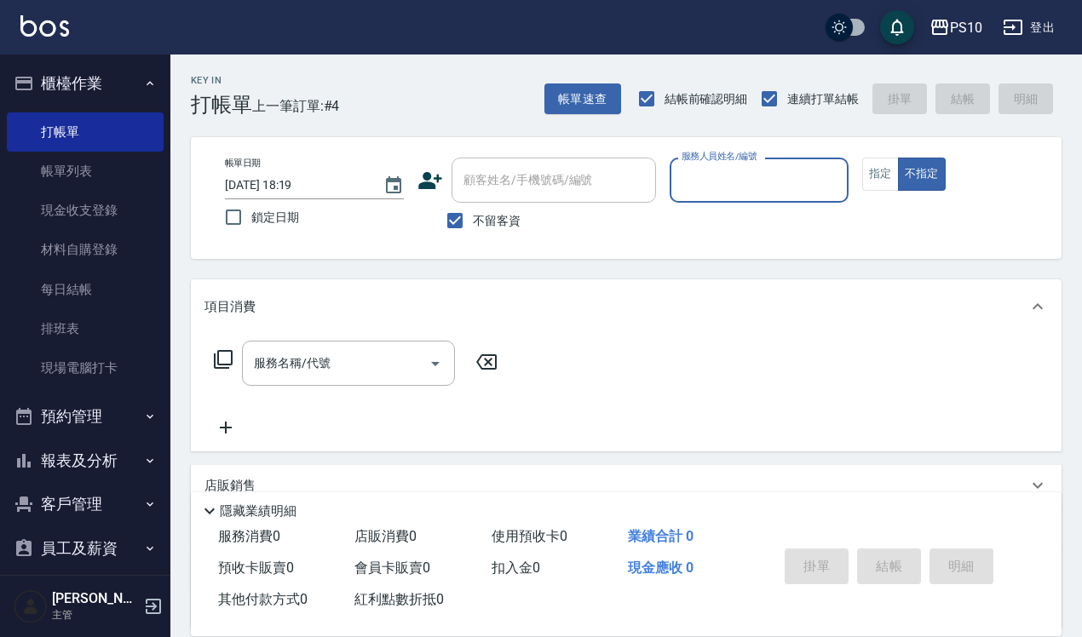
click at [818, 188] on input "服務人員姓名/編號" at bounding box center [759, 180] width 164 height 30
type input "09"
type button "false"
type input "[PERSON_NAME]-09"
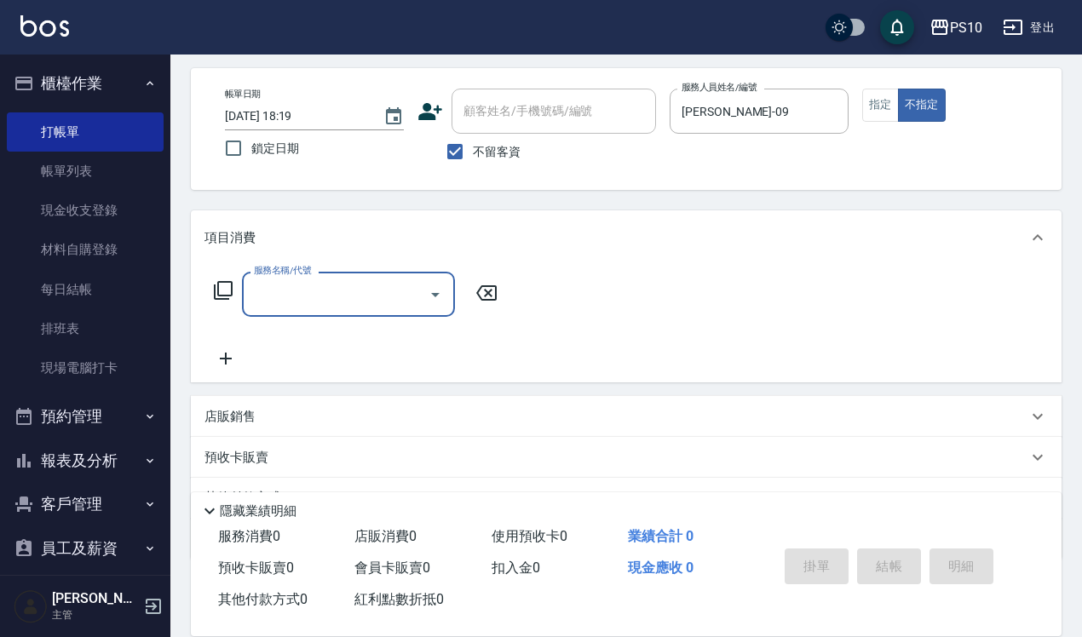
scroll to position [153, 0]
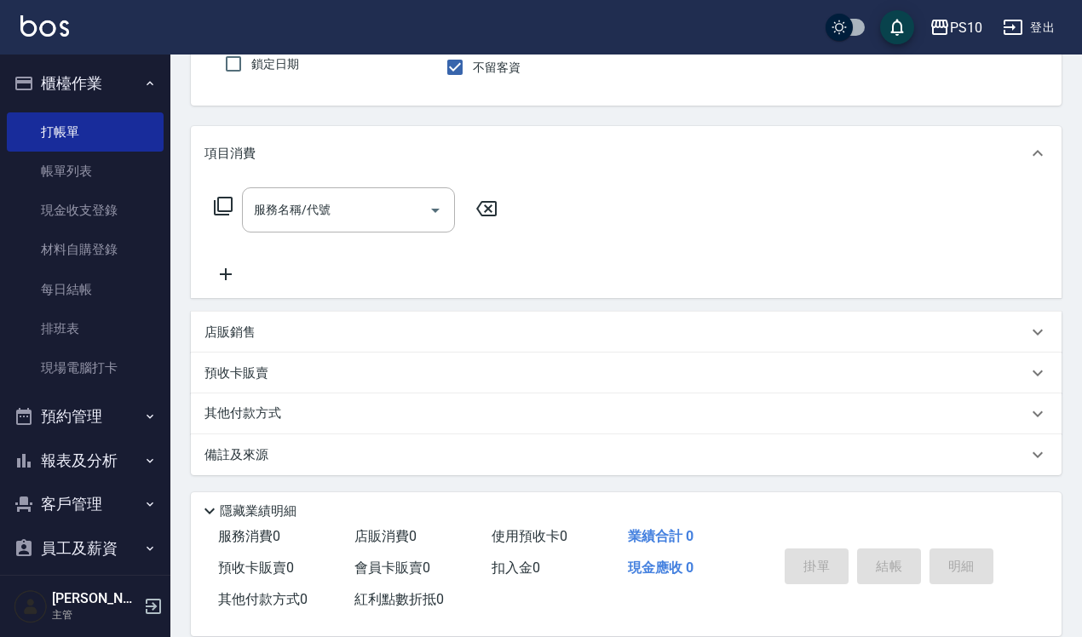
click at [303, 334] on div "店販銷售" at bounding box center [615, 333] width 823 height 18
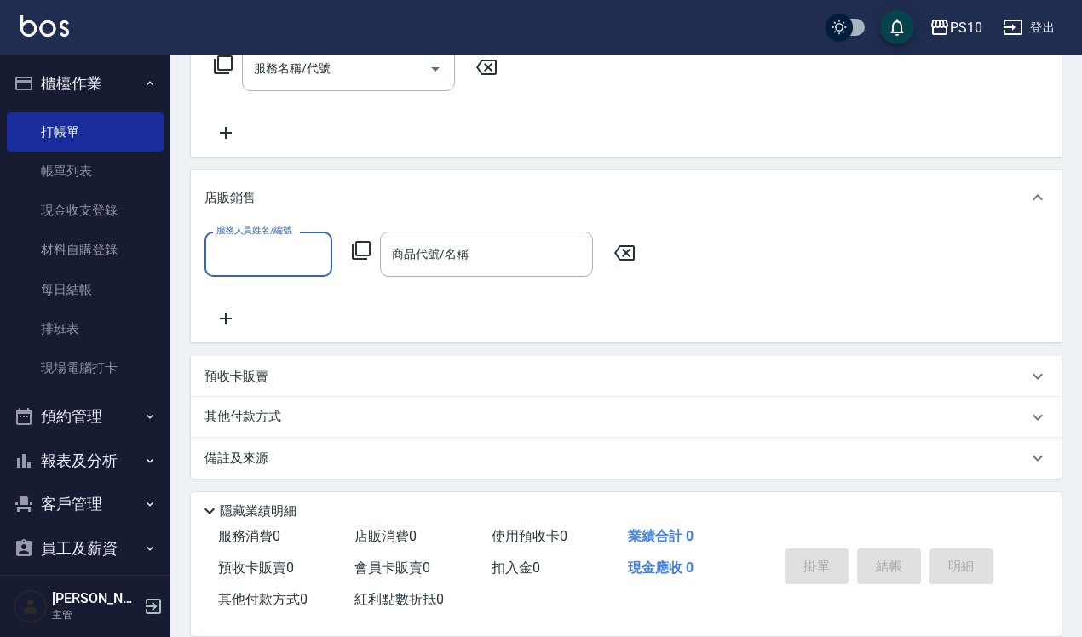
scroll to position [298, 0]
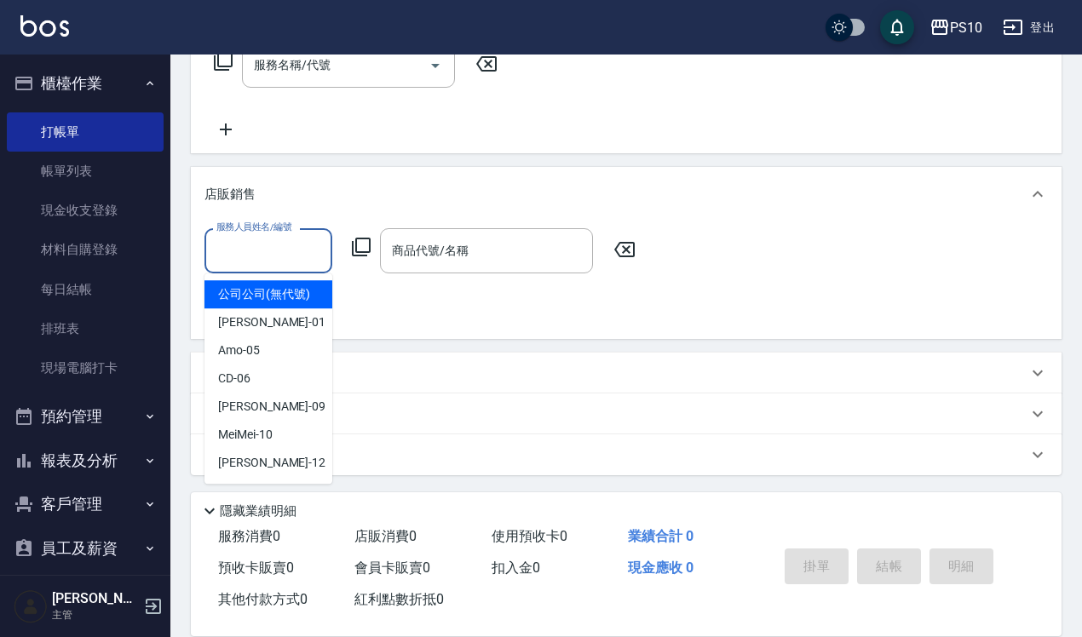
click at [277, 247] on input "服務人員姓名/編號" at bounding box center [268, 251] width 112 height 30
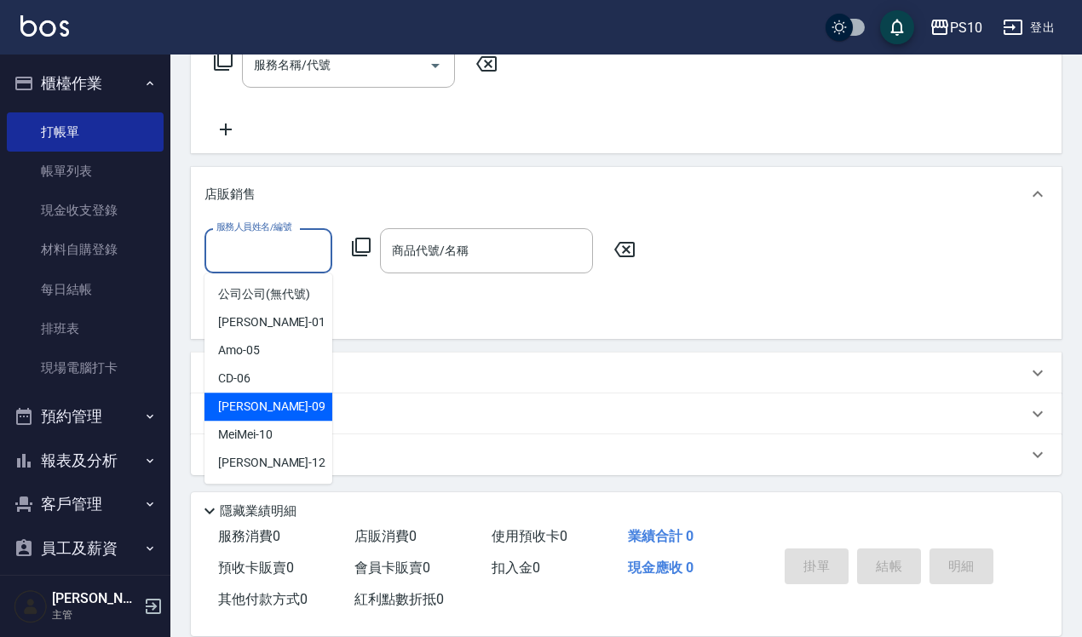
click at [290, 405] on div "[PERSON_NAME] -09" at bounding box center [268, 407] width 128 height 28
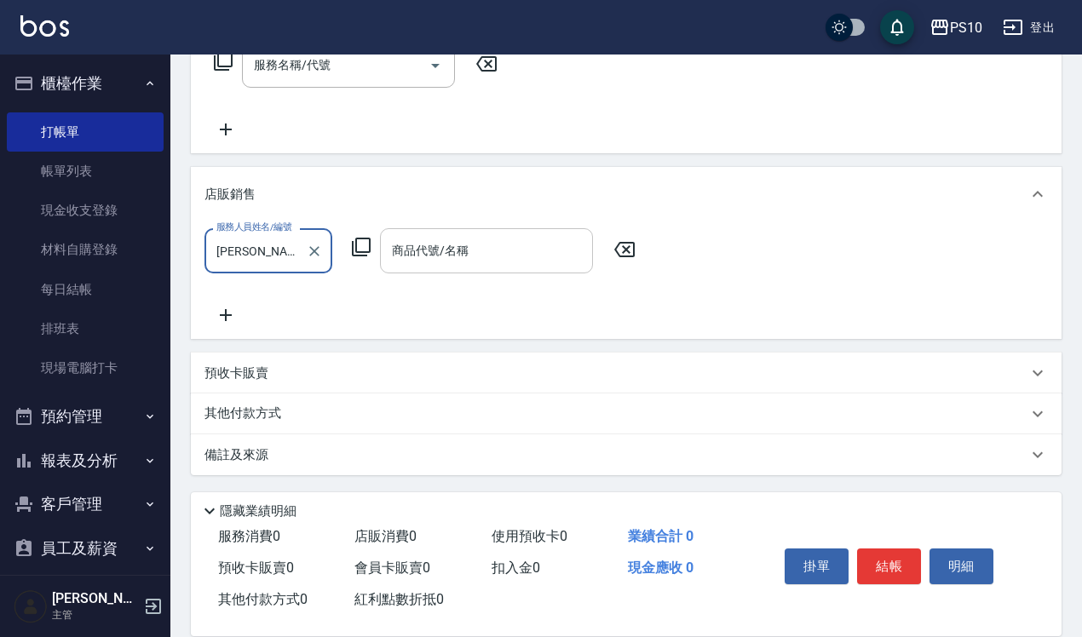
type input "[PERSON_NAME]-09"
click at [367, 245] on icon at bounding box center [361, 247] width 20 height 20
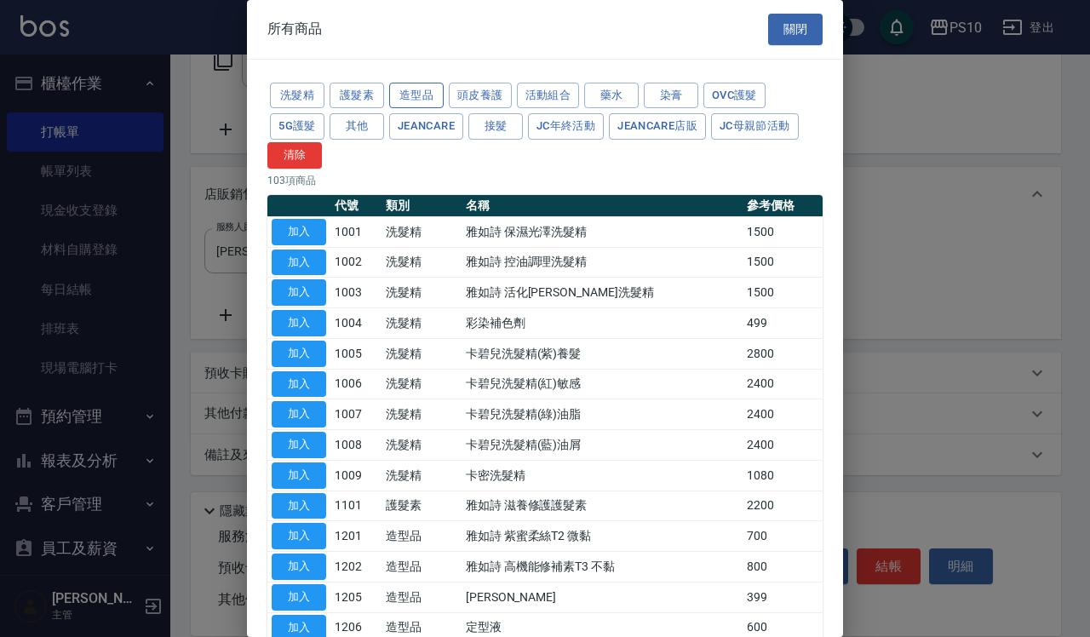
click at [427, 99] on button "造型品" at bounding box center [416, 96] width 55 height 26
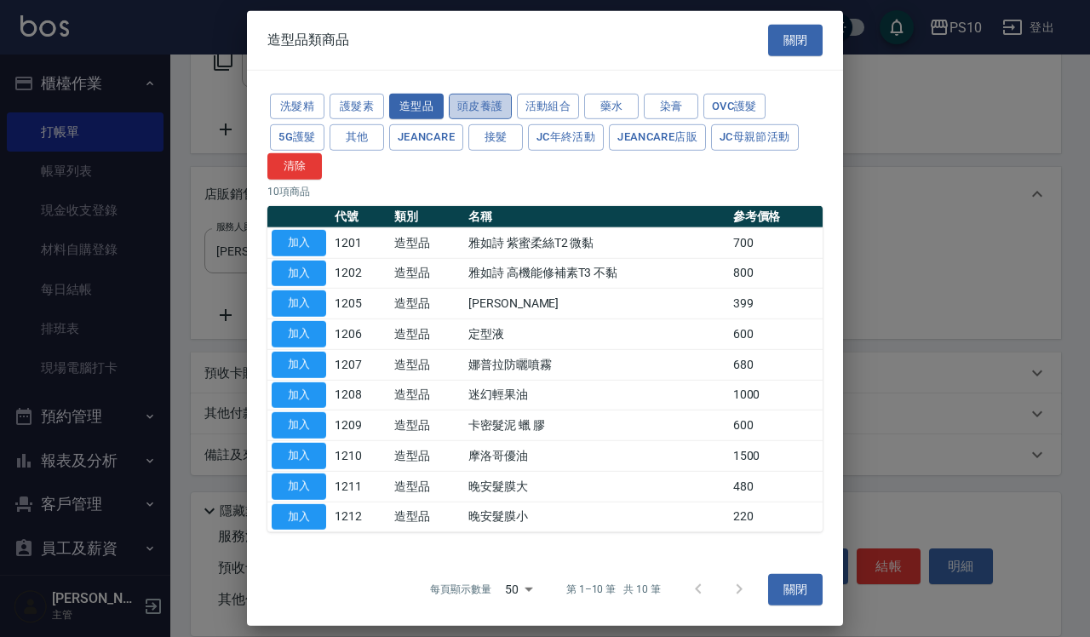
click at [490, 96] on button "頭皮養護" at bounding box center [480, 106] width 63 height 26
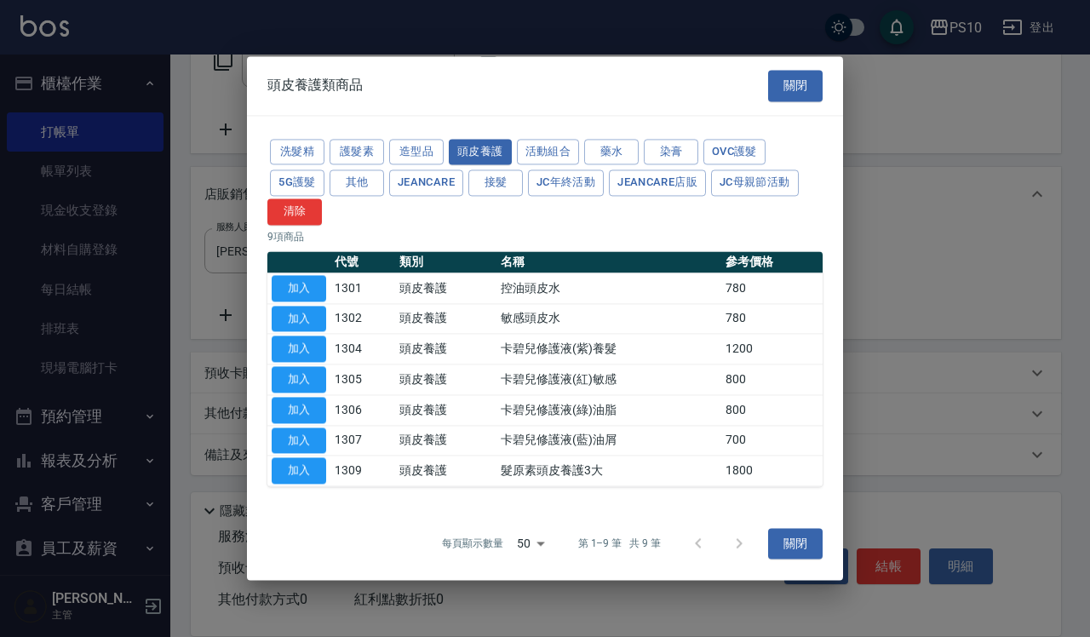
click at [311, 317] on button "加入" at bounding box center [299, 319] width 55 height 26
type input "敏感頭皮水"
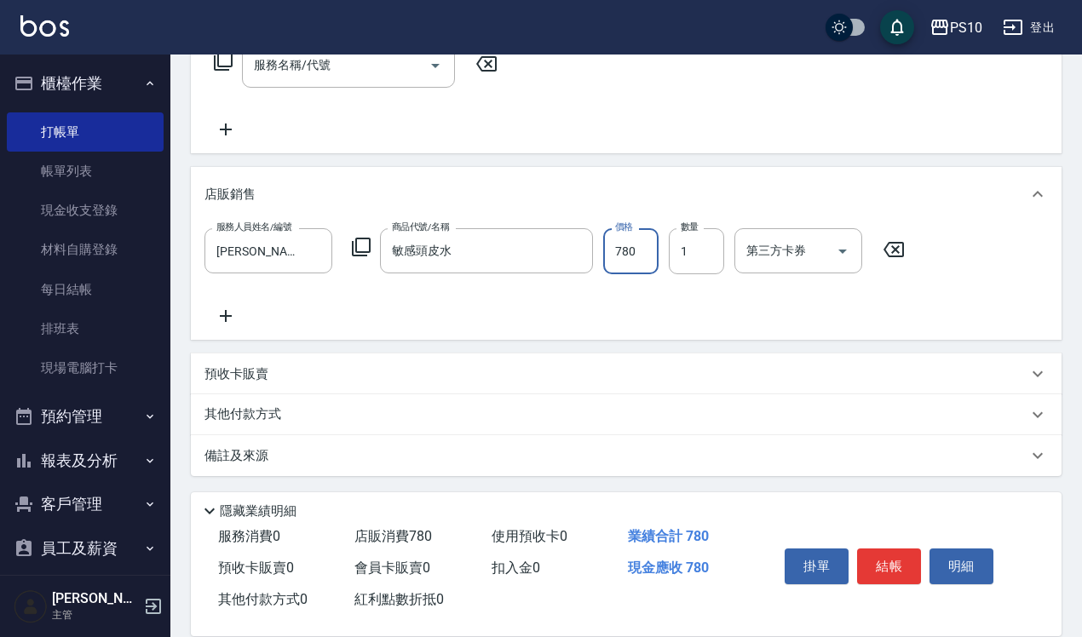
click at [624, 249] on input "780" at bounding box center [630, 251] width 55 height 46
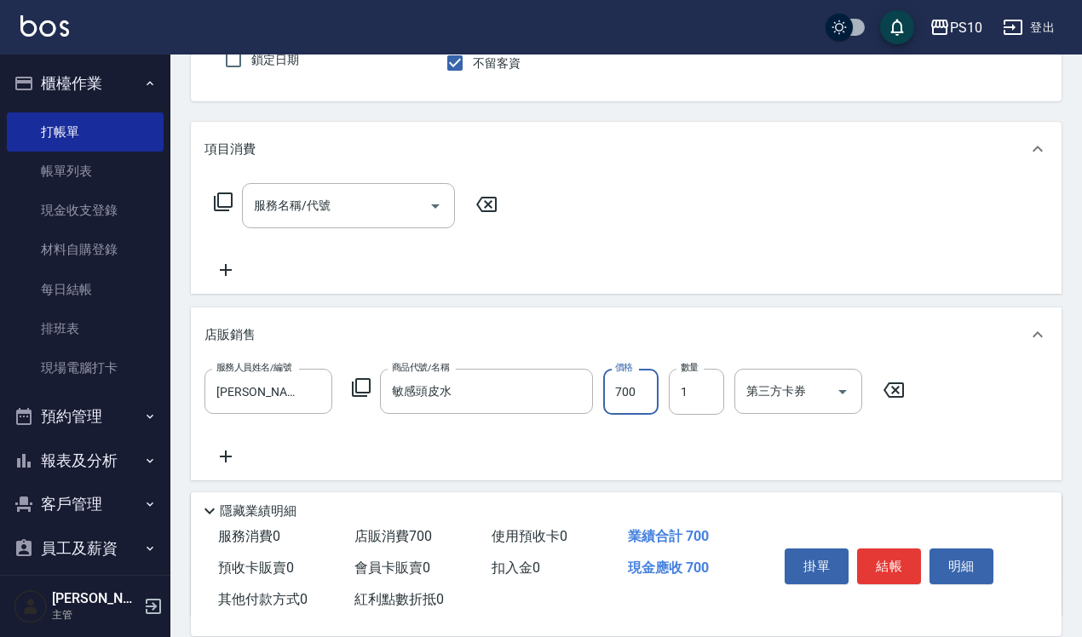
scroll to position [0, 0]
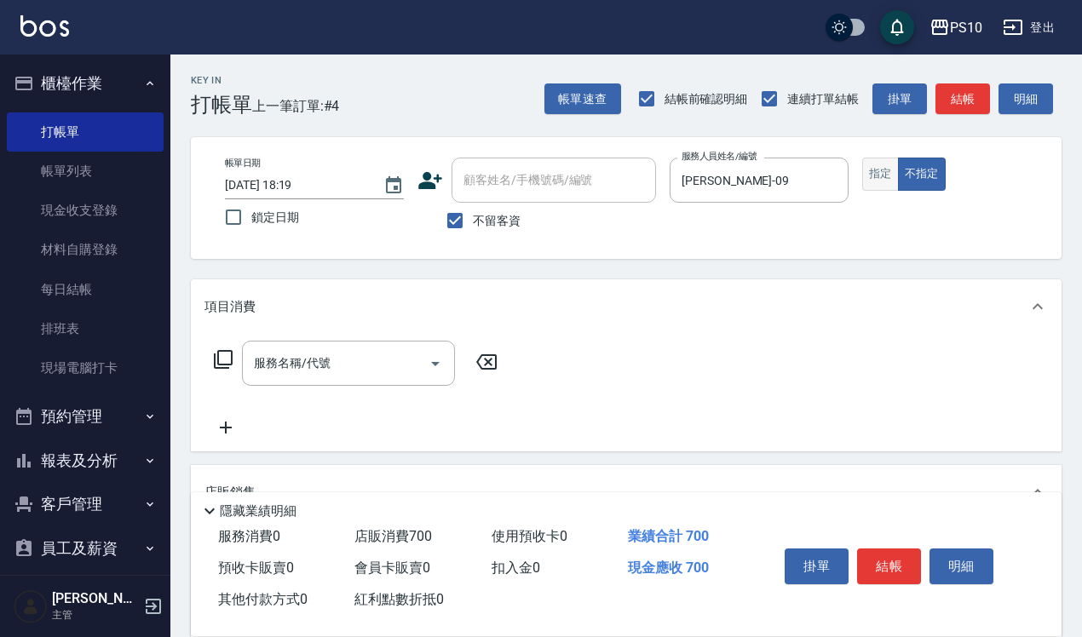
type input "700"
click at [889, 187] on button "指定" at bounding box center [880, 174] width 37 height 33
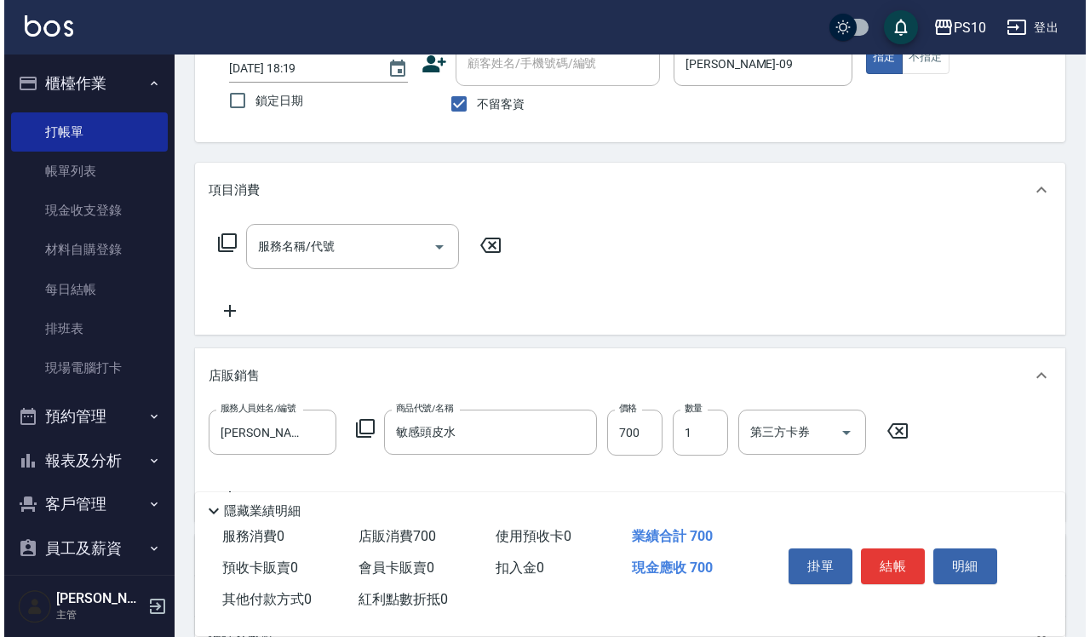
scroll to position [299, 0]
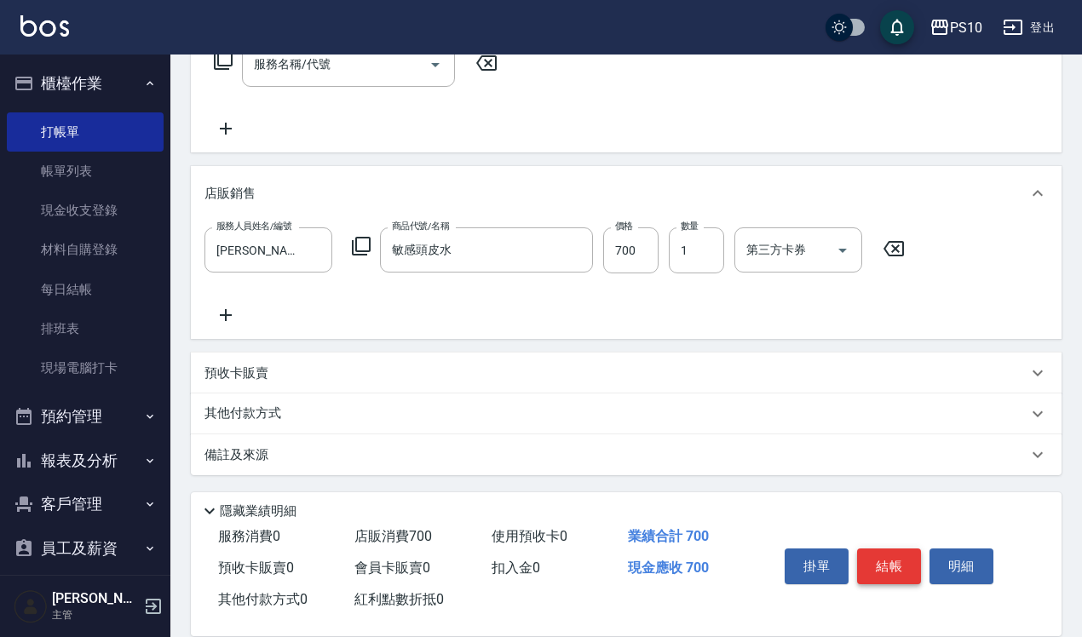
click at [909, 563] on button "結帳" at bounding box center [889, 567] width 64 height 36
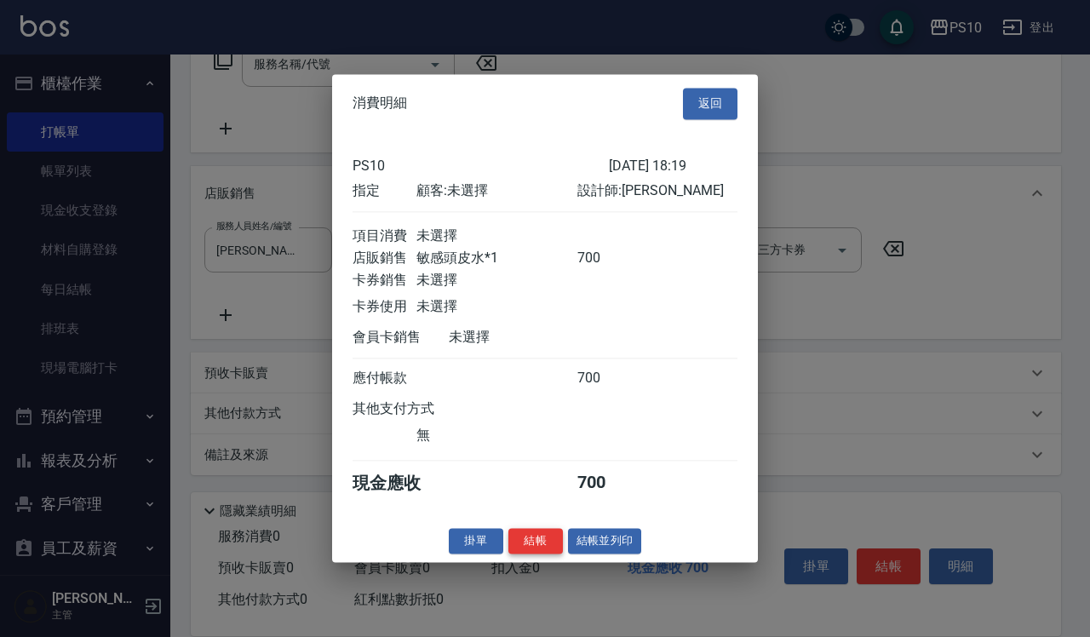
click at [546, 555] on button "結帳" at bounding box center [536, 541] width 55 height 26
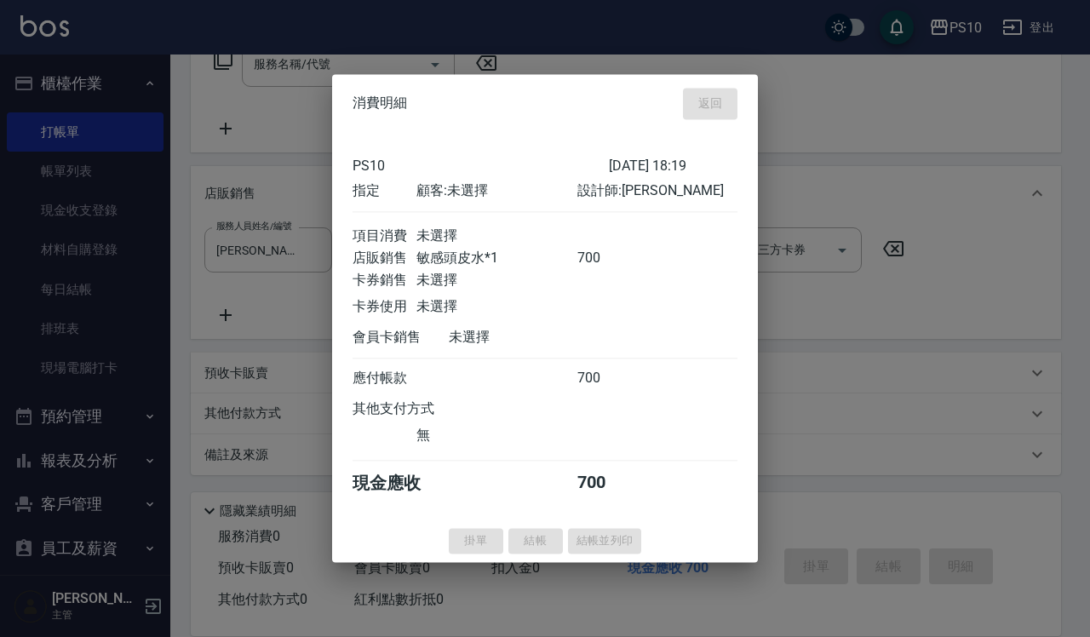
type input "[DATE] 20:51"
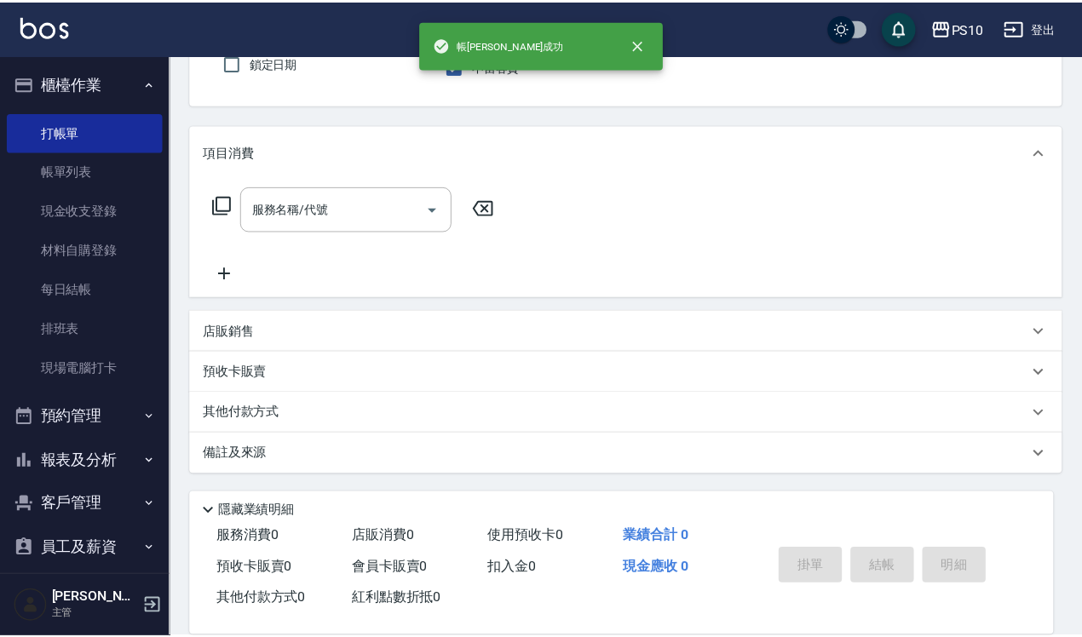
scroll to position [0, 0]
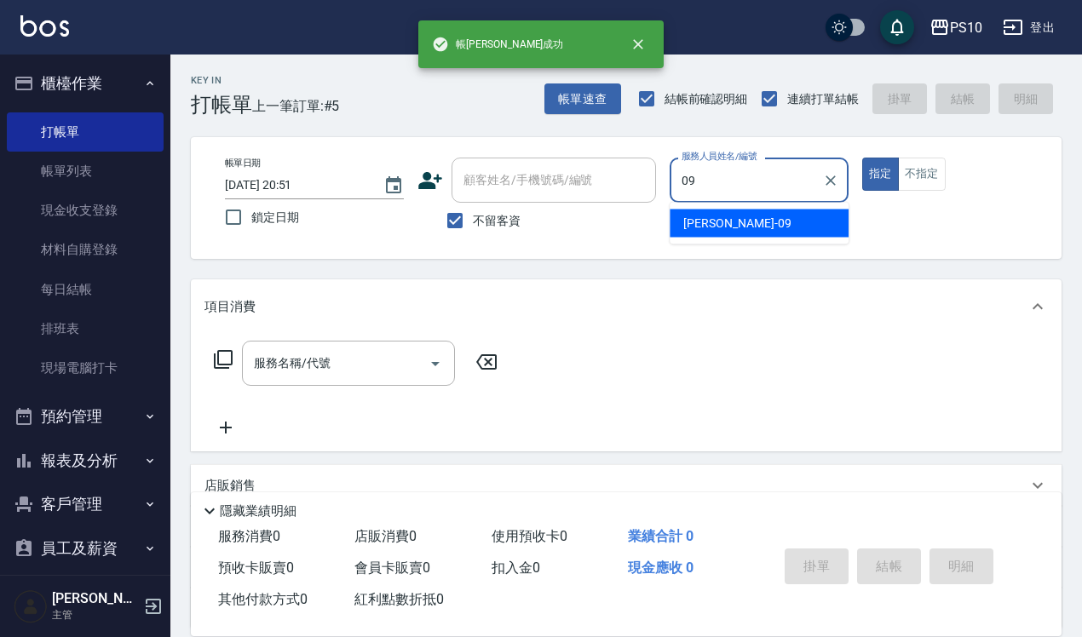
type input "[PERSON_NAME]-09"
type button "true"
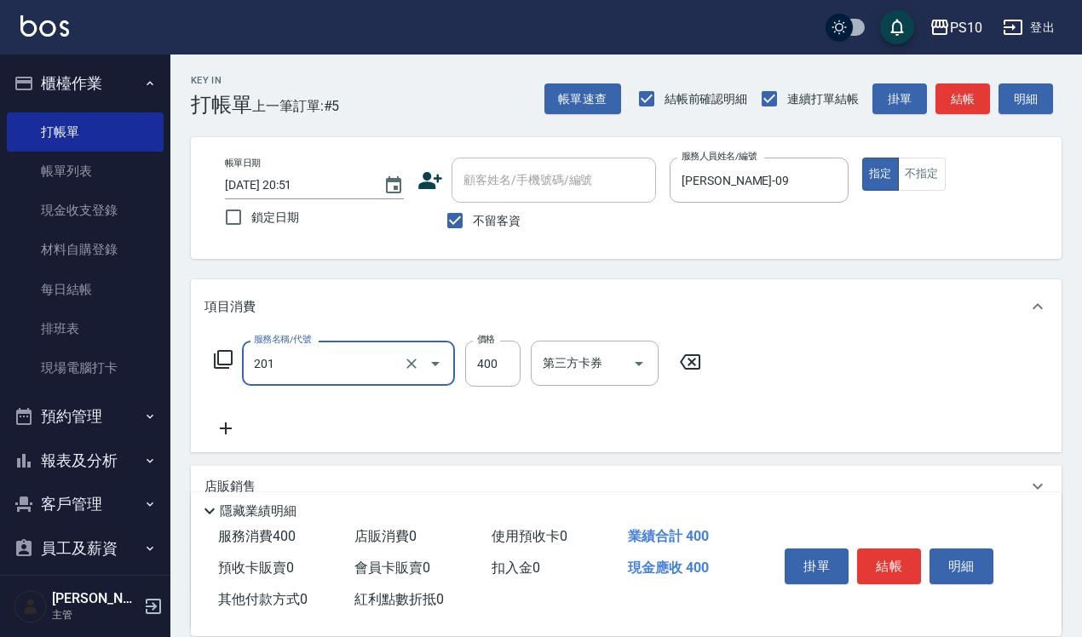
type input "剪髮(201)"
click at [905, 560] on button "結帳" at bounding box center [889, 567] width 64 height 36
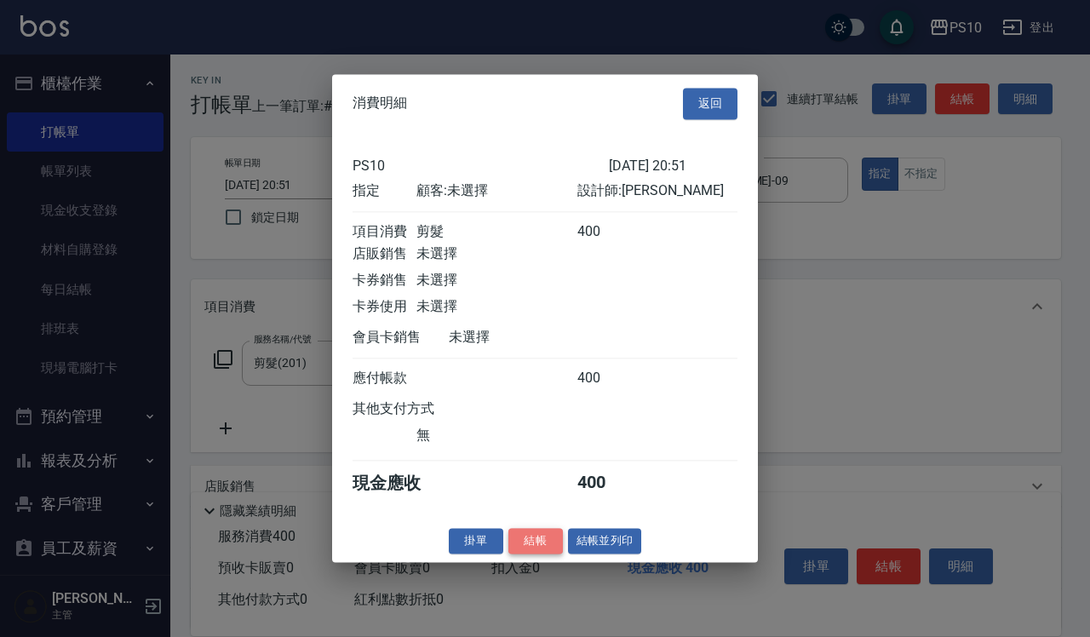
click at [524, 555] on button "結帳" at bounding box center [536, 541] width 55 height 26
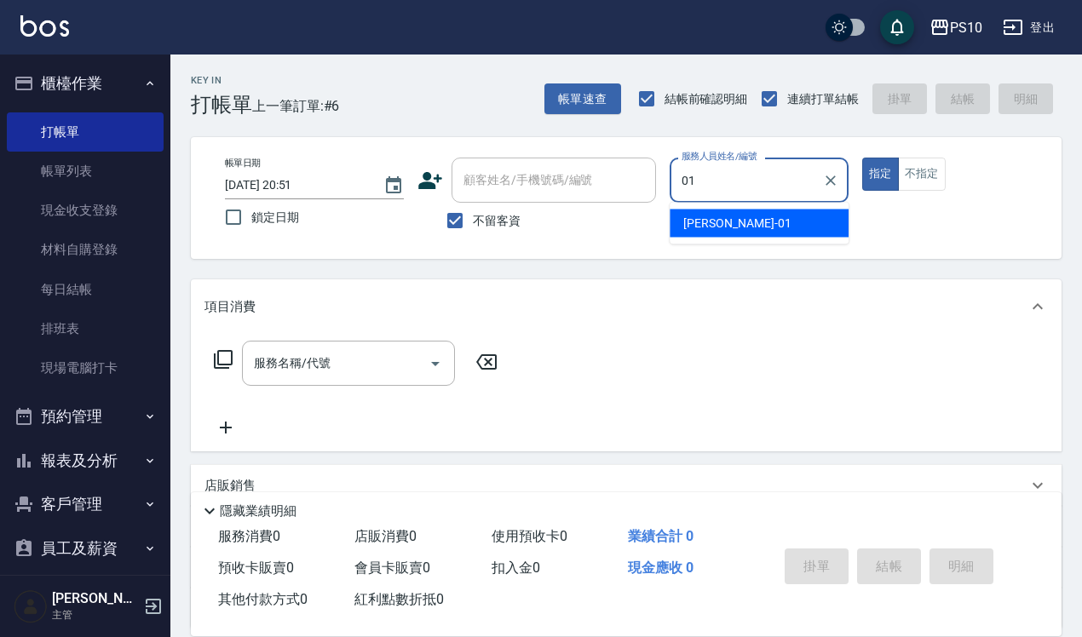
type input "[PERSON_NAME]-01"
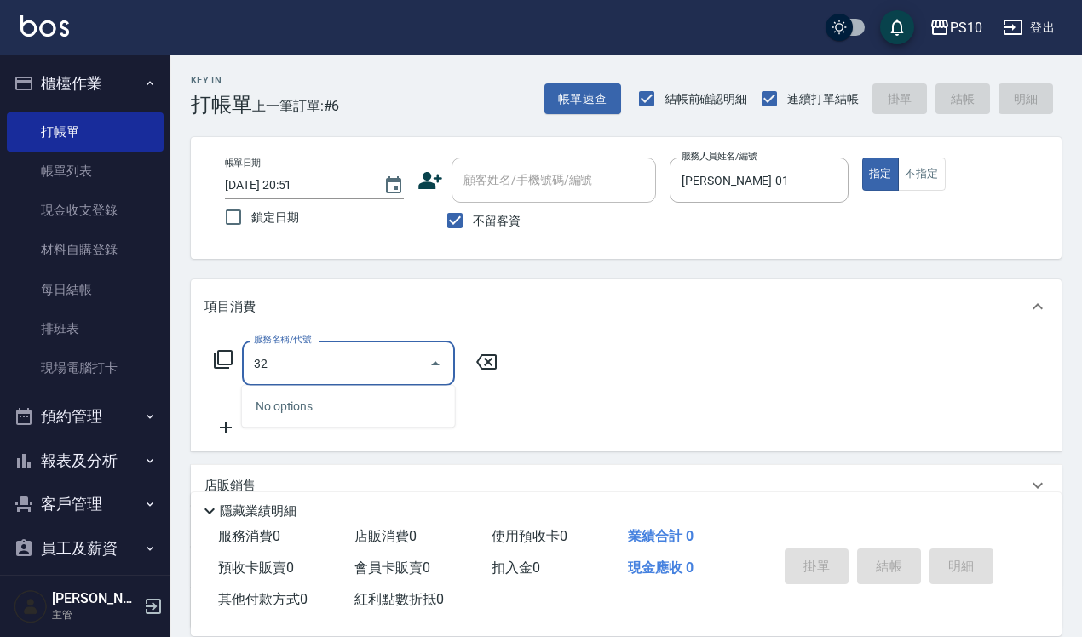
type input "3"
type input "剪+洗(203)"
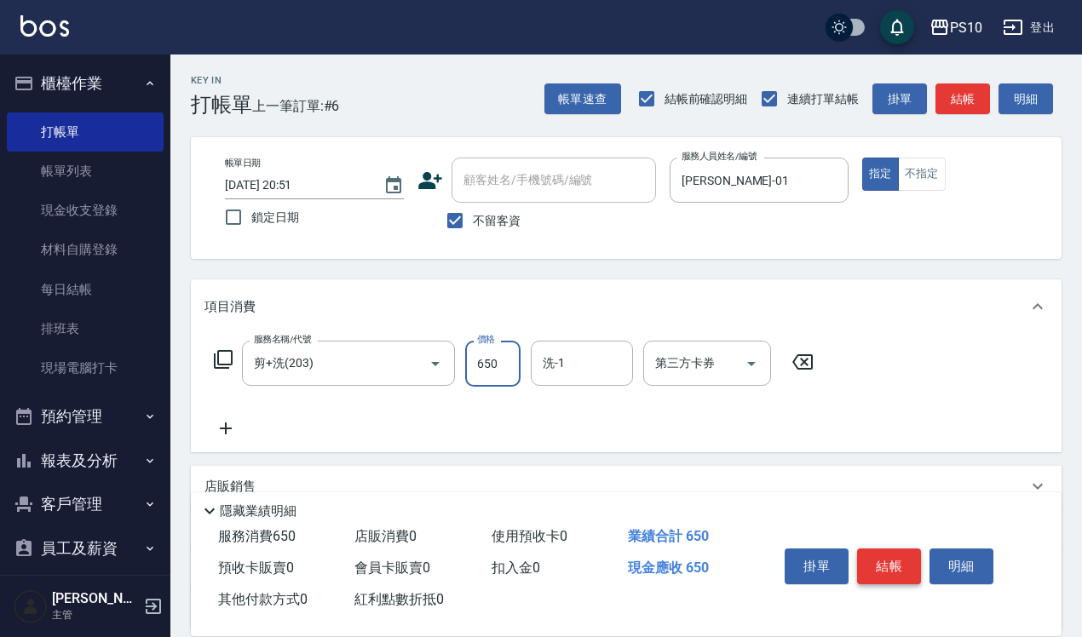
type input "650"
click at [882, 567] on button "結帳" at bounding box center [889, 567] width 64 height 36
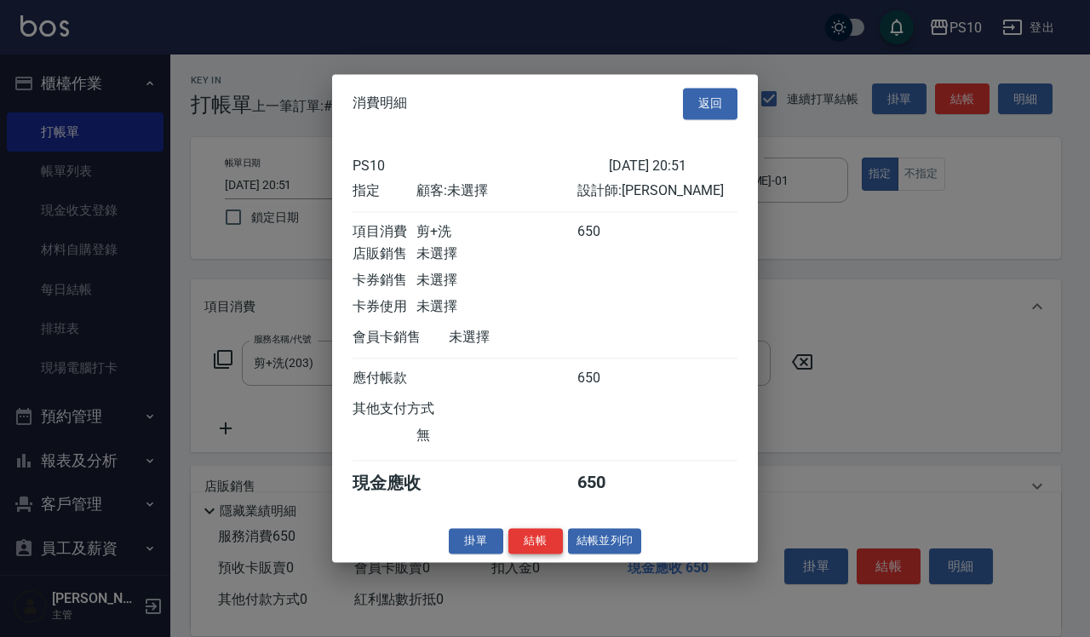
click at [521, 554] on button "結帳" at bounding box center [536, 541] width 55 height 26
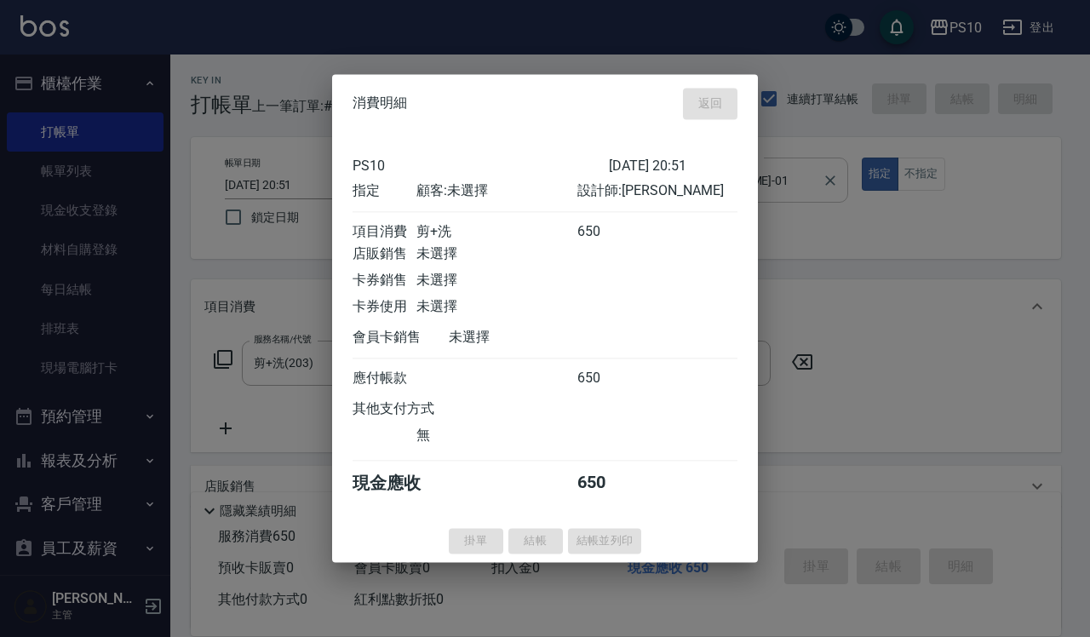
type input "[DATE] 20:52"
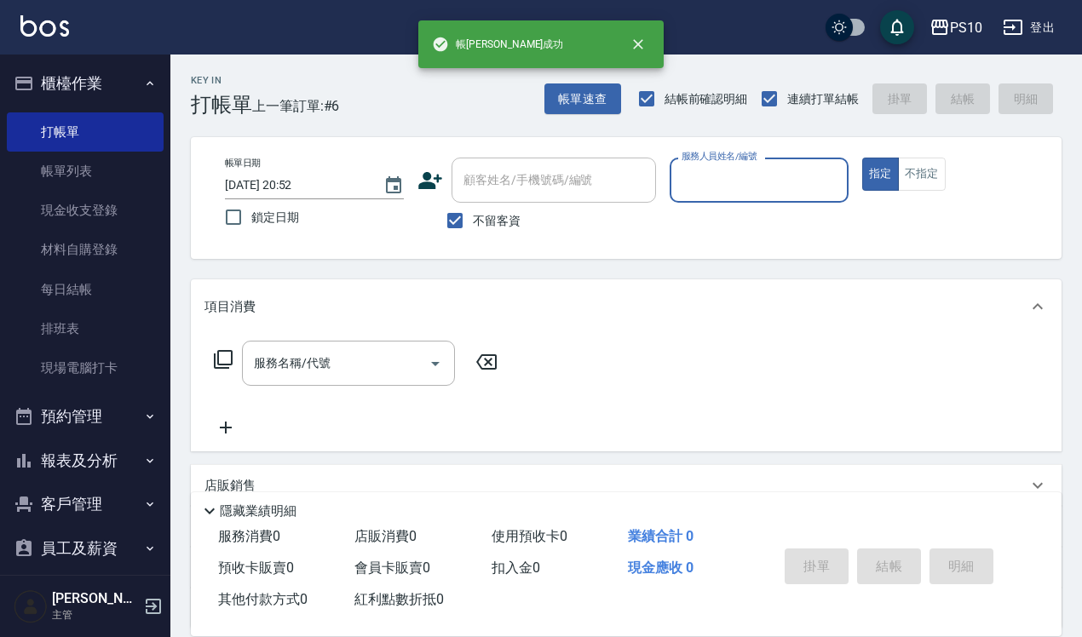
click at [778, 176] on input "服務人員姓名/編號" at bounding box center [759, 180] width 164 height 30
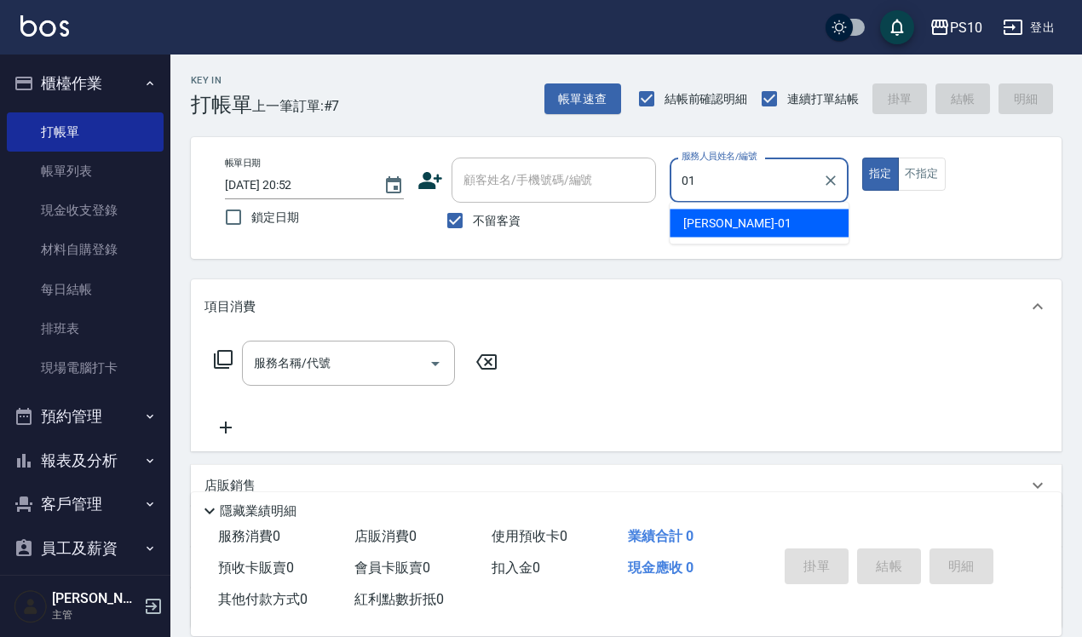
type input "[PERSON_NAME]-01"
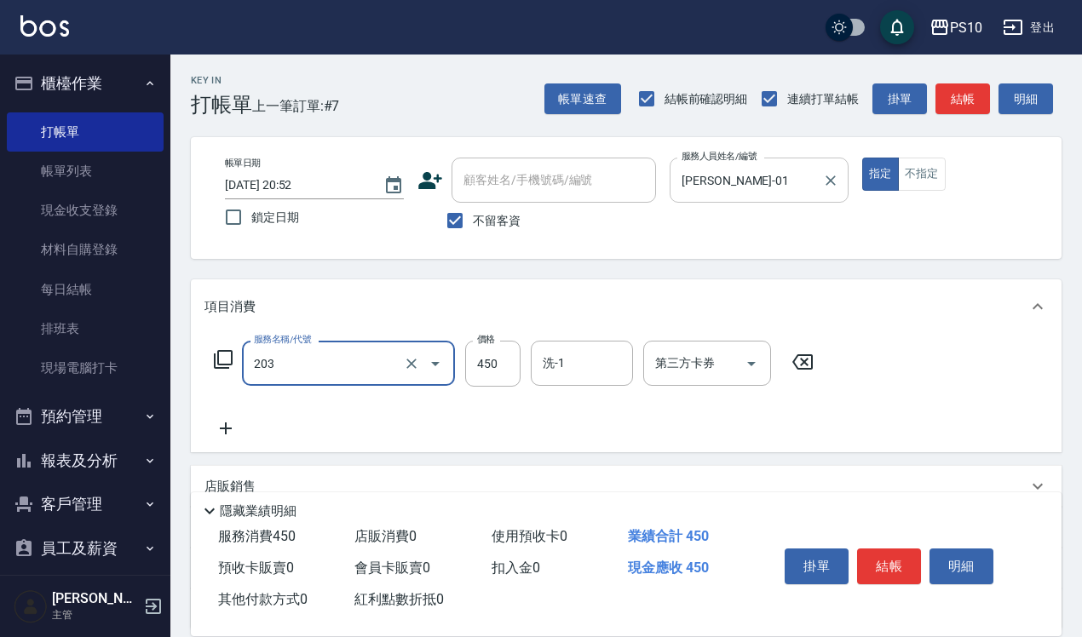
type input "剪+洗(203)"
type input "650"
click at [883, 572] on button "結帳" at bounding box center [889, 567] width 64 height 36
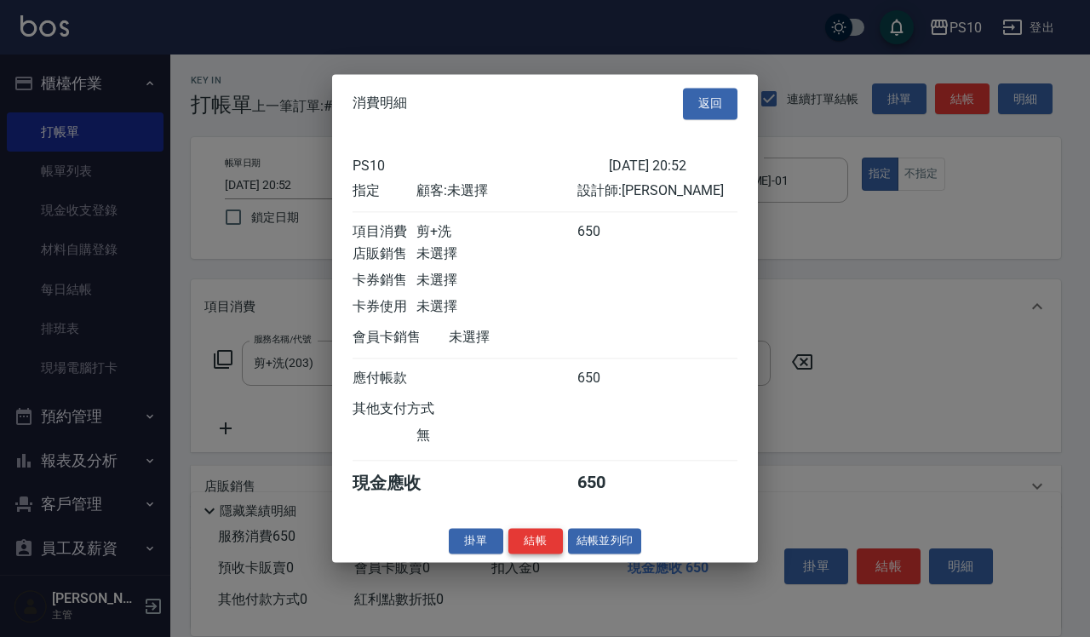
click at [521, 545] on button "結帳" at bounding box center [536, 541] width 55 height 26
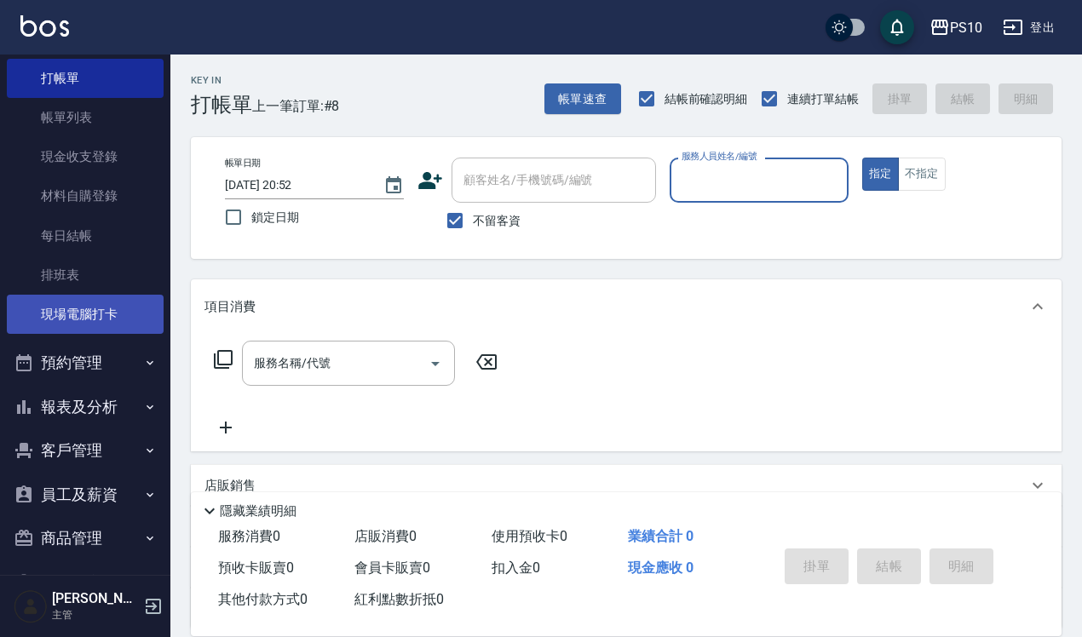
scroll to position [103, 0]
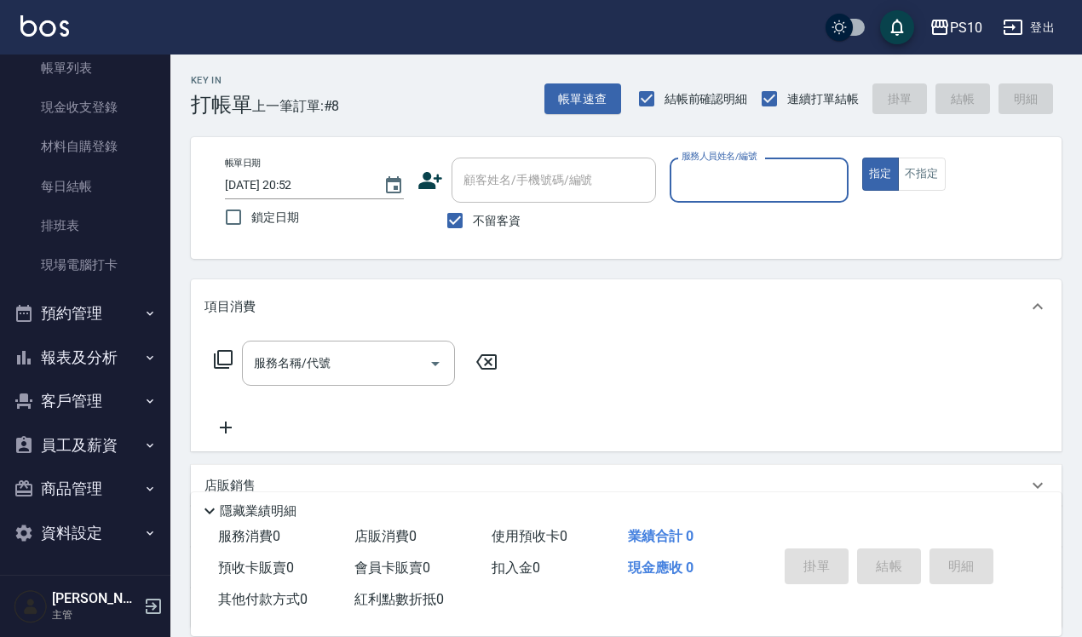
click at [124, 352] on button "報表及分析" at bounding box center [85, 358] width 157 height 44
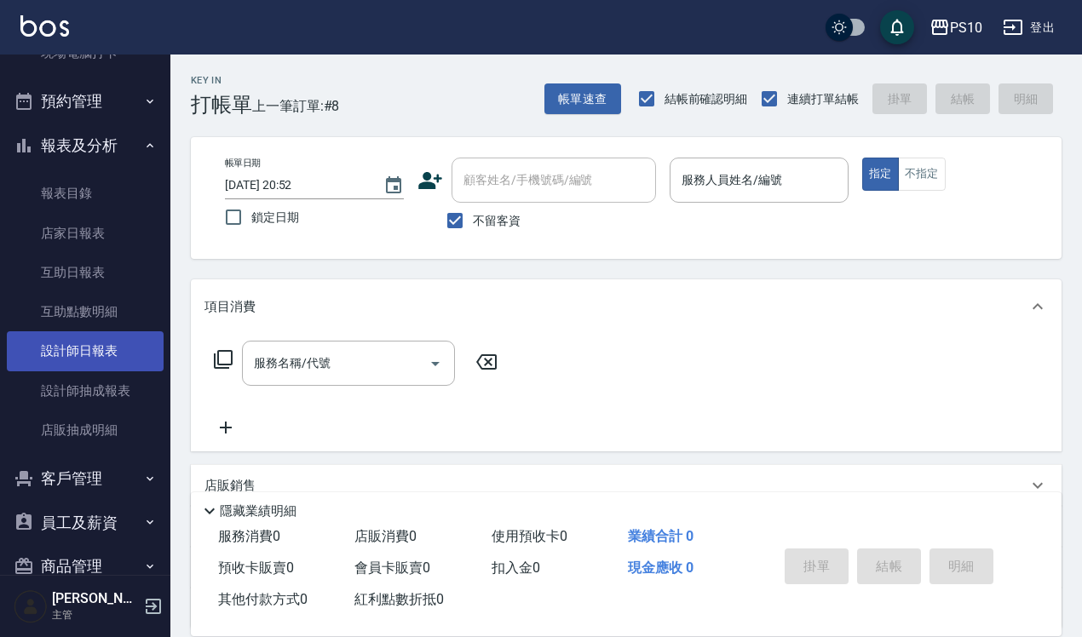
scroll to position [393, 0]
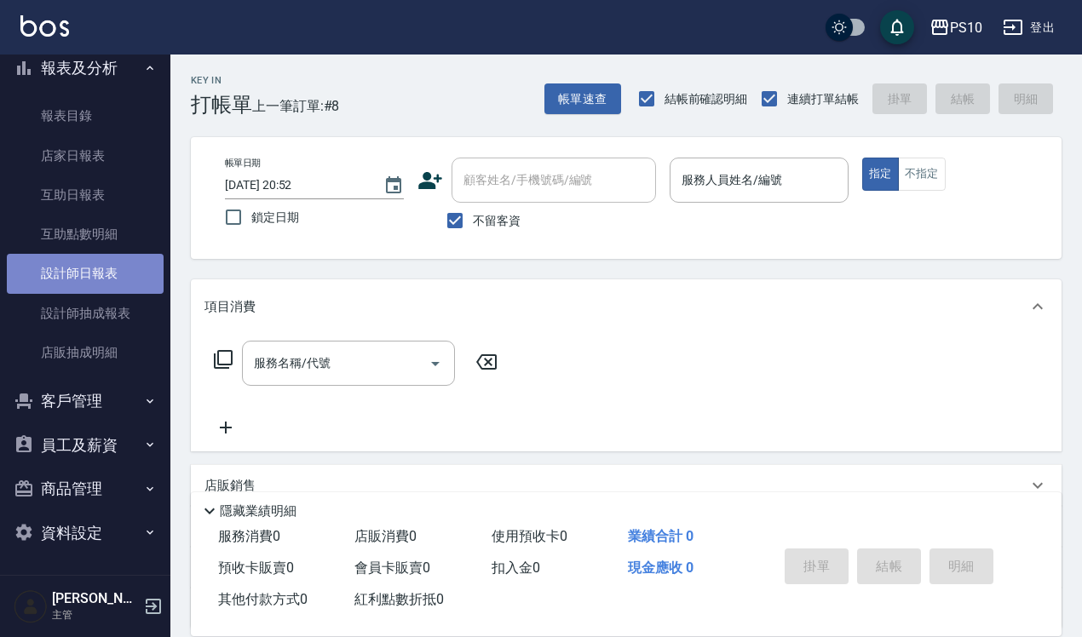
click at [91, 275] on link "設計師日報表" at bounding box center [85, 273] width 157 height 39
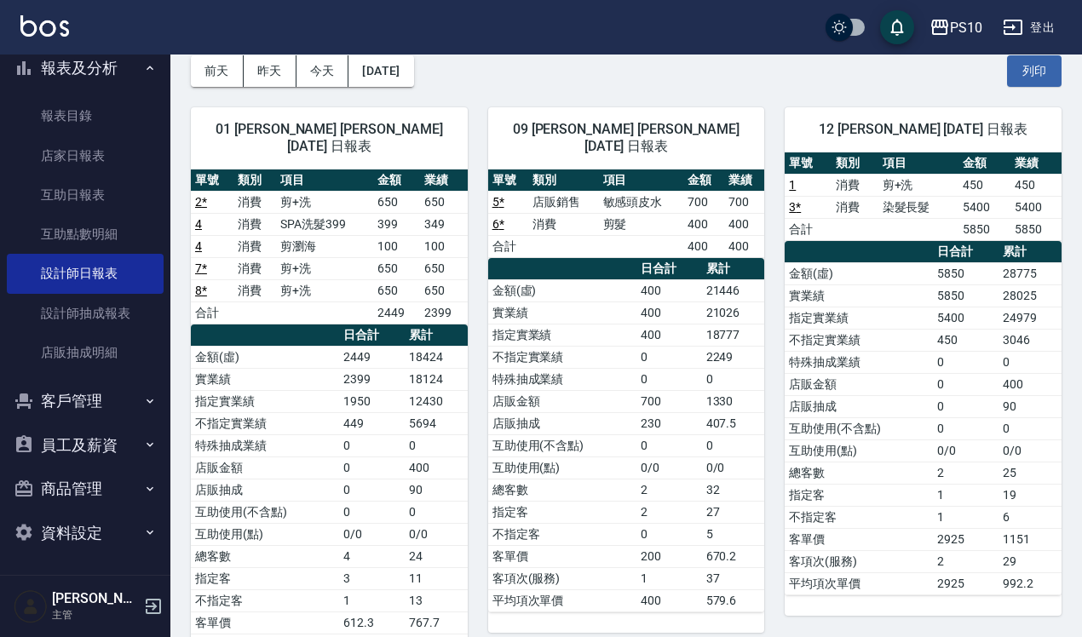
scroll to position [106, 0]
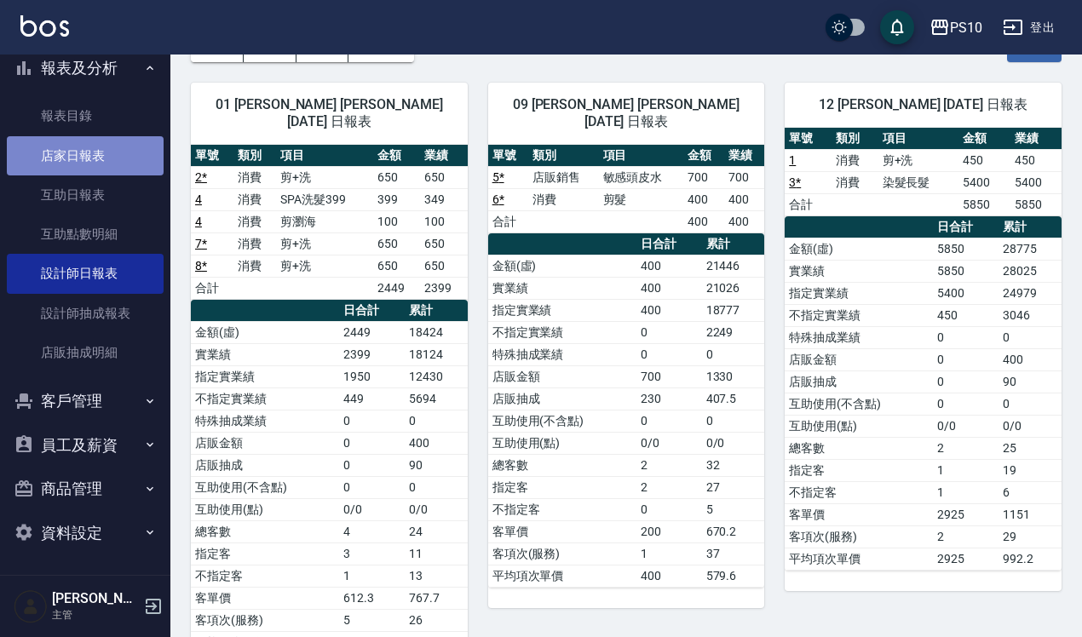
click at [87, 156] on link "店家日報表" at bounding box center [85, 155] width 157 height 39
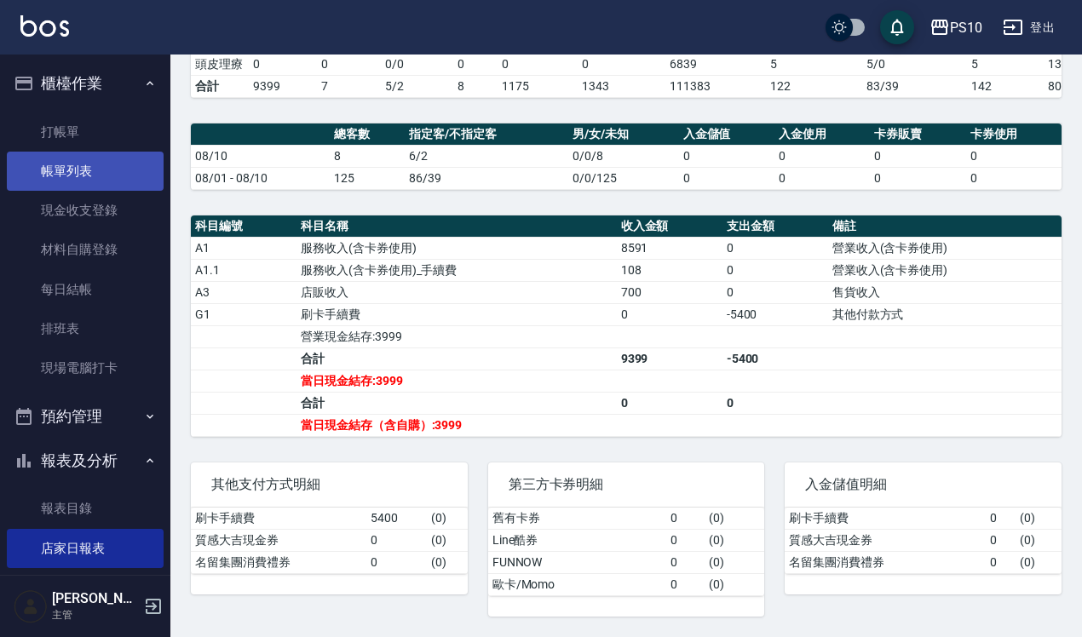
click at [130, 162] on link "帳單列表" at bounding box center [85, 171] width 157 height 39
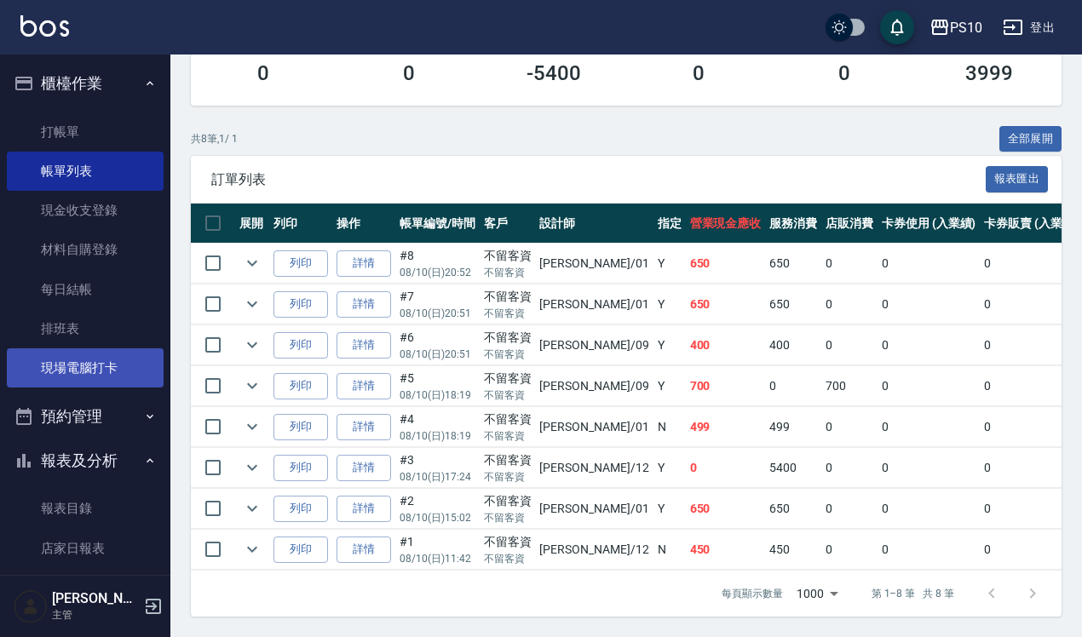
scroll to position [213, 0]
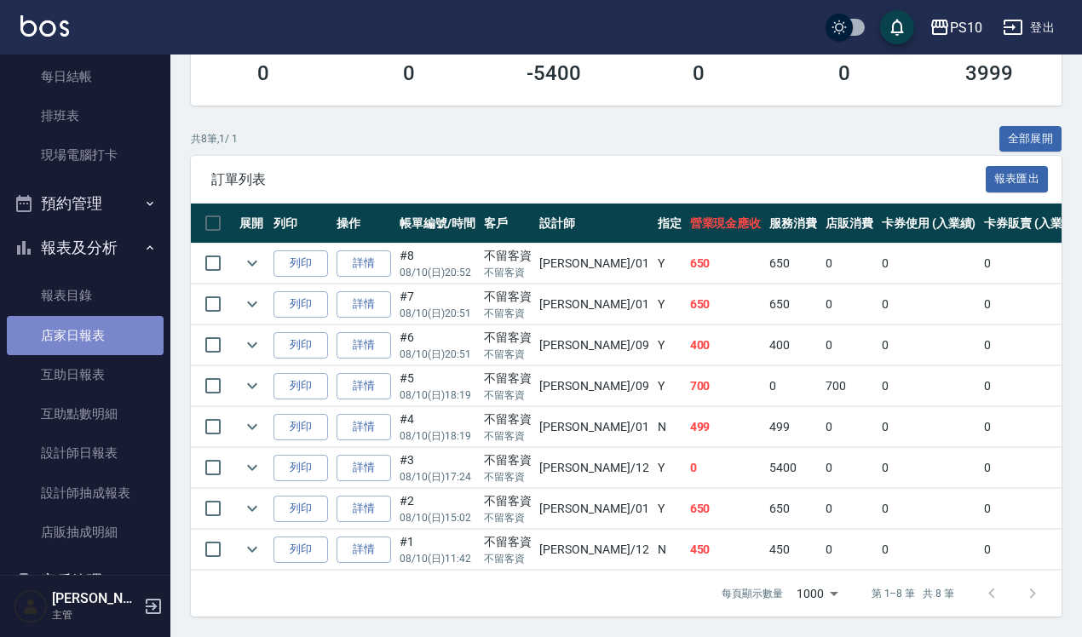
click at [104, 326] on link "店家日報表" at bounding box center [85, 335] width 157 height 39
